Goal: Book appointment/travel/reservation

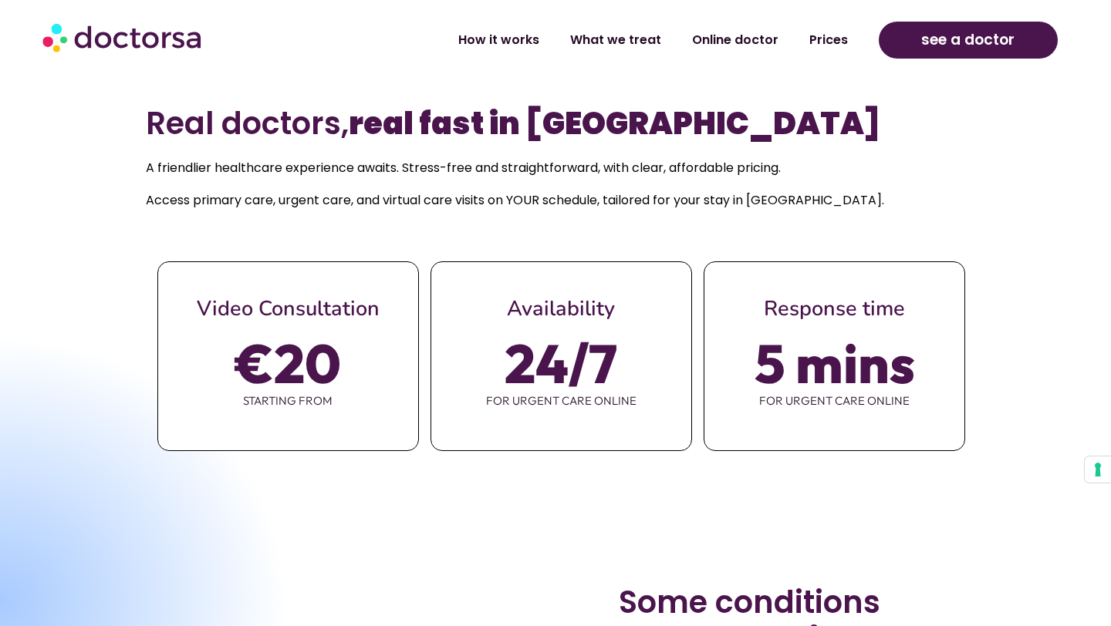
scroll to position [691, 0]
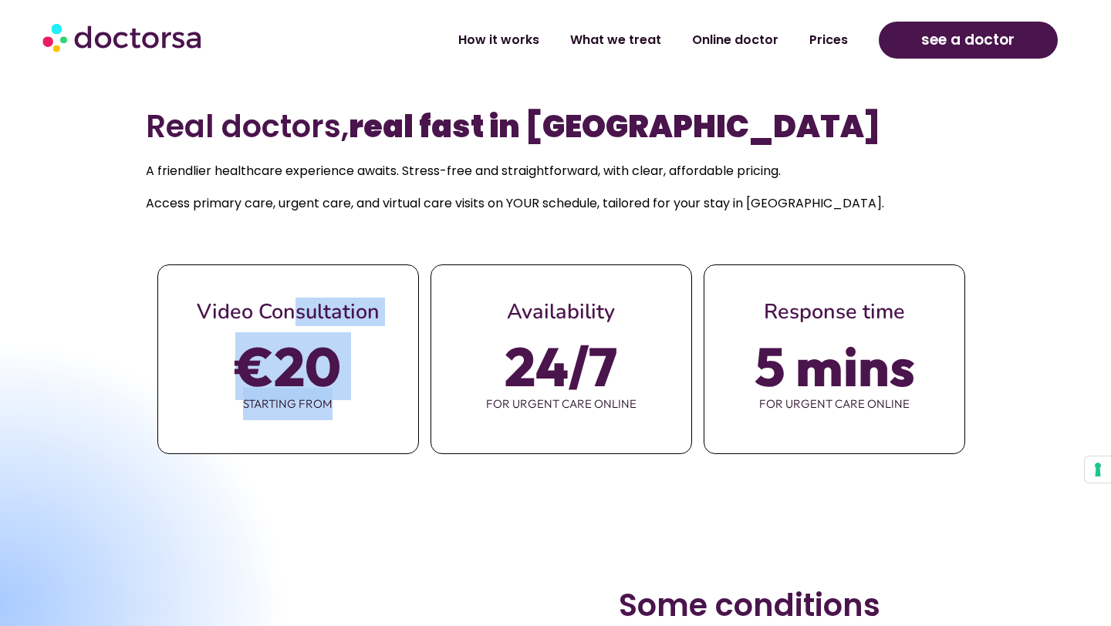
drag, startPoint x: 332, startPoint y: 406, endPoint x: 205, endPoint y: 313, distance: 157.8
click at [205, 313] on div "Video Consultation €20 starting from" at bounding box center [288, 359] width 260 height 188
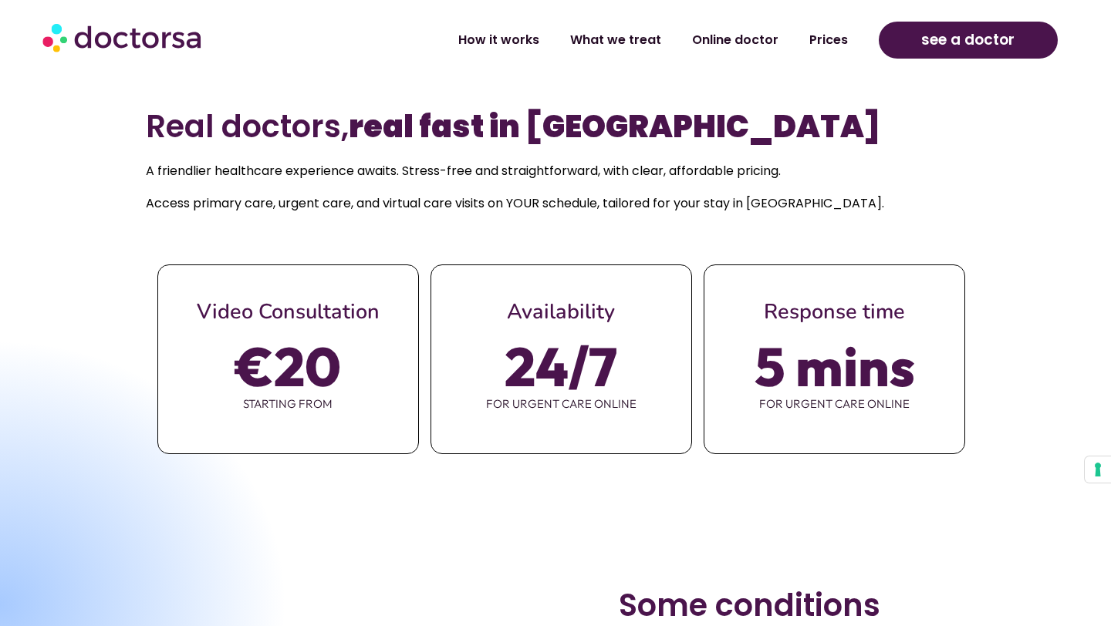
click at [247, 355] on span "€20" at bounding box center [288, 366] width 106 height 43
drag, startPoint x: 262, startPoint y: 369, endPoint x: 233, endPoint y: 368, distance: 29.3
click at [233, 368] on div "€20 starting from" at bounding box center [288, 382] width 260 height 114
copy span "€"
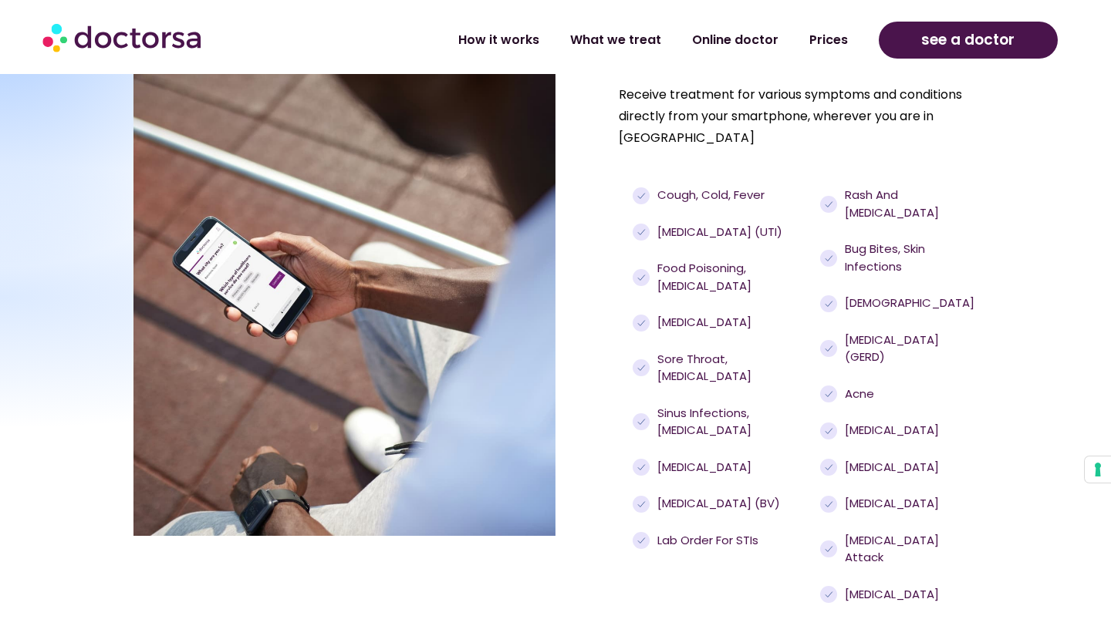
scroll to position [1273, 0]
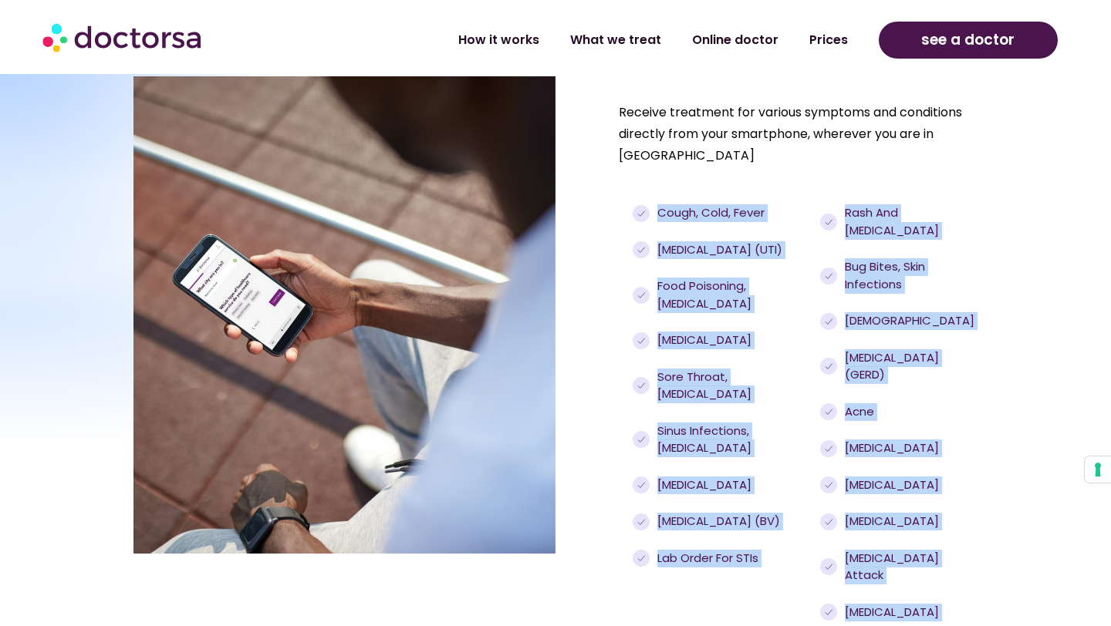
drag, startPoint x: 659, startPoint y: 184, endPoint x: 939, endPoint y: 562, distance: 470.4
copy div "Cough, cold, fever [MEDICAL_DATA] (UTI) Food poisoning, [MEDICAL_DATA] [MEDICAL…"
